Goal: Download file/media

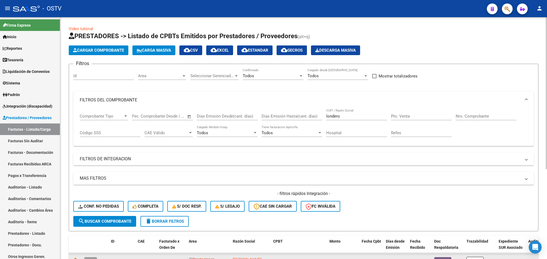
scroll to position [121, 0]
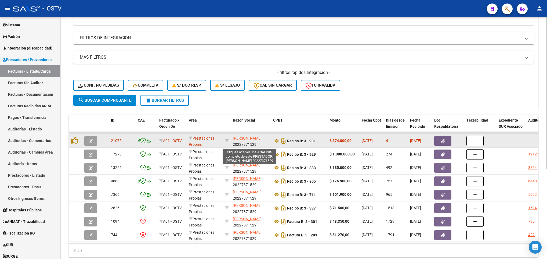
click at [241, 139] on span "[PERSON_NAME]" at bounding box center [247, 138] width 29 height 4
type textarea "20227371529"
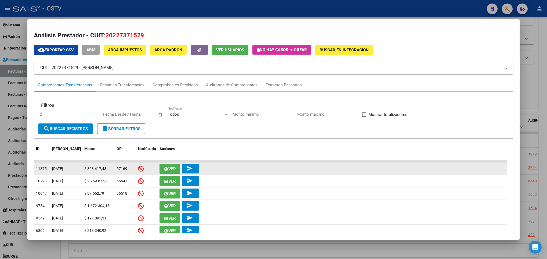
click at [174, 163] on datatable-body-cell "Ver send" at bounding box center [332, 169] width 350 height 12
click at [172, 168] on span "Ver" at bounding box center [172, 168] width 8 height 5
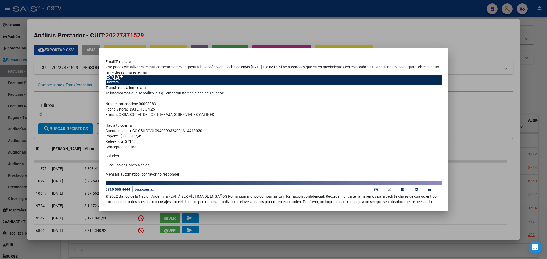
click at [481, 132] on div at bounding box center [273, 129] width 547 height 259
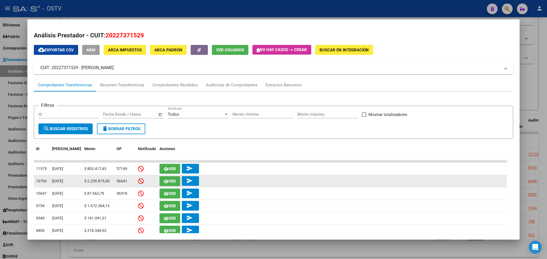
click at [171, 181] on span "Ver" at bounding box center [172, 181] width 8 height 5
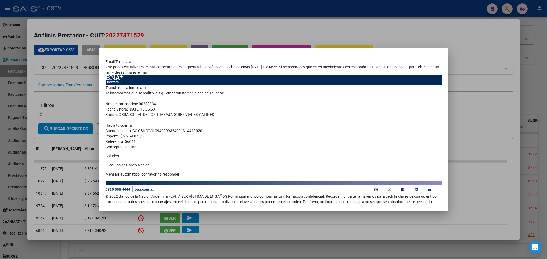
click at [82, 191] on div at bounding box center [273, 129] width 547 height 259
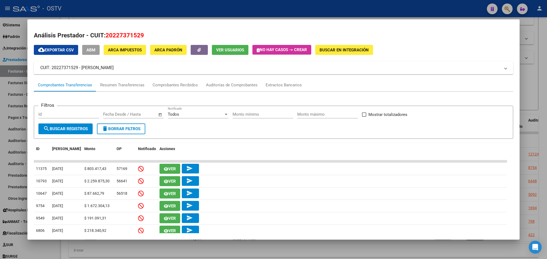
click at [15, 55] on div at bounding box center [273, 129] width 547 height 259
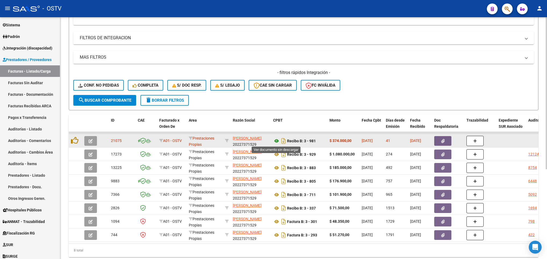
click at [276, 141] on icon at bounding box center [276, 141] width 7 height 6
click at [244, 138] on span "[PERSON_NAME]" at bounding box center [247, 138] width 29 height 4
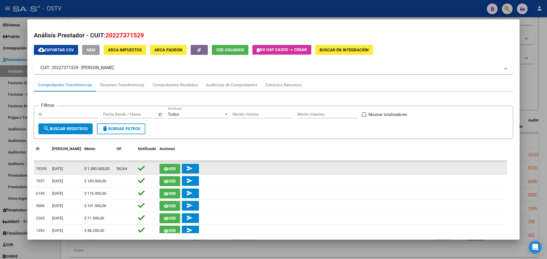
click at [168, 168] on span "Ver" at bounding box center [172, 168] width 8 height 5
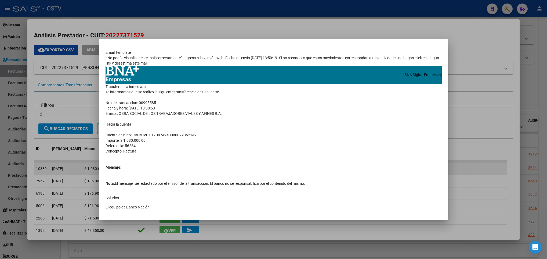
scroll to position [38, 0]
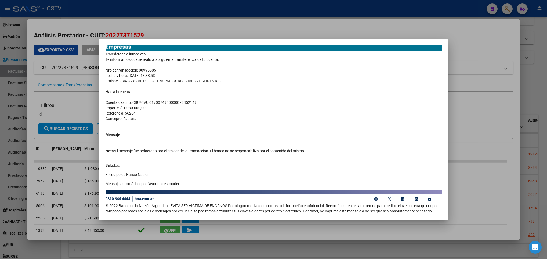
click at [73, 107] on div at bounding box center [273, 129] width 547 height 259
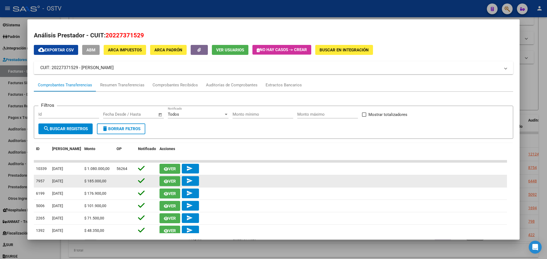
click at [164, 178] on span "Ver" at bounding box center [170, 180] width 12 height 5
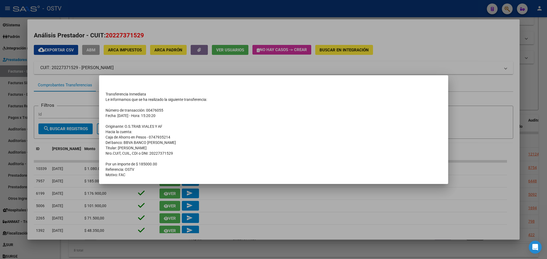
click at [79, 101] on div at bounding box center [273, 129] width 547 height 259
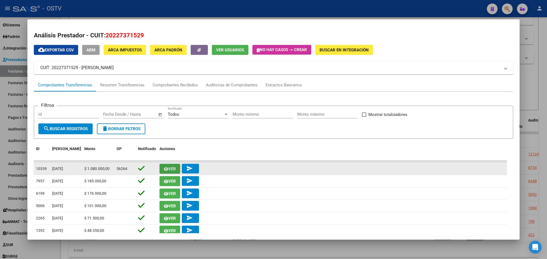
click at [166, 169] on icon "button" at bounding box center [166, 169] width 5 height 4
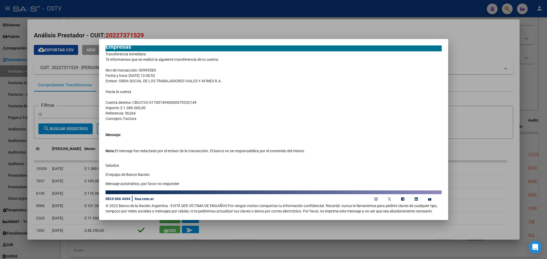
click at [70, 104] on div at bounding box center [273, 129] width 547 height 259
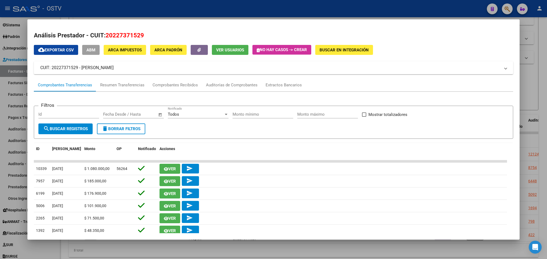
click at [15, 143] on div at bounding box center [273, 129] width 547 height 259
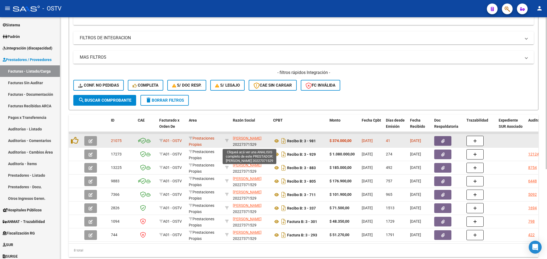
click at [251, 138] on span "[PERSON_NAME]" at bounding box center [247, 138] width 29 height 4
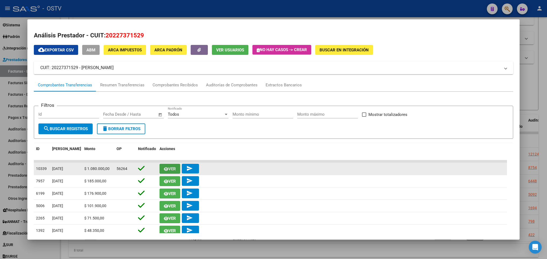
click at [172, 167] on span "Ver" at bounding box center [172, 168] width 8 height 5
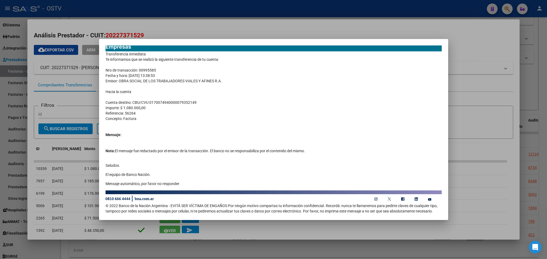
click at [463, 34] on div at bounding box center [273, 129] width 547 height 259
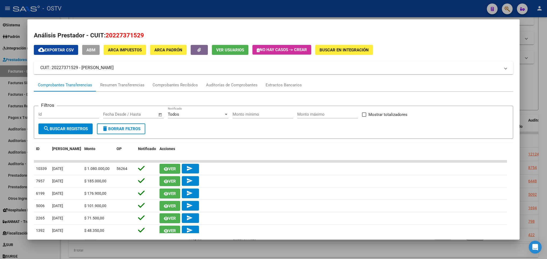
click at [13, 96] on div at bounding box center [273, 129] width 547 height 259
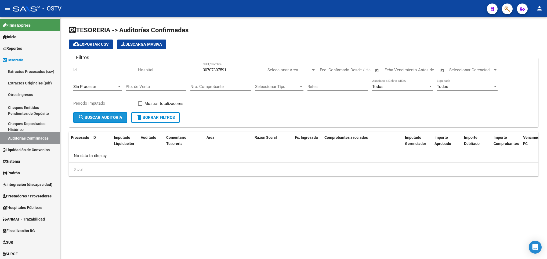
click at [106, 114] on button "search Buscar Auditoria" at bounding box center [100, 117] width 54 height 11
click at [163, 116] on span "delete Borrar Filtros" at bounding box center [155, 117] width 39 height 5
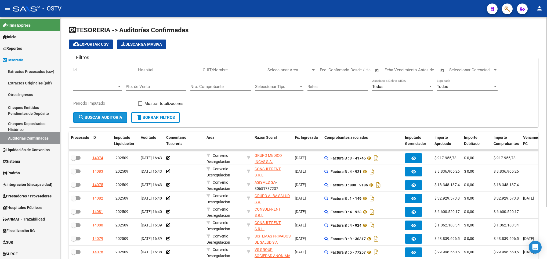
click at [111, 122] on button "search Buscar Auditoria" at bounding box center [100, 117] width 54 height 11
